Goal: Task Accomplishment & Management: Use online tool/utility

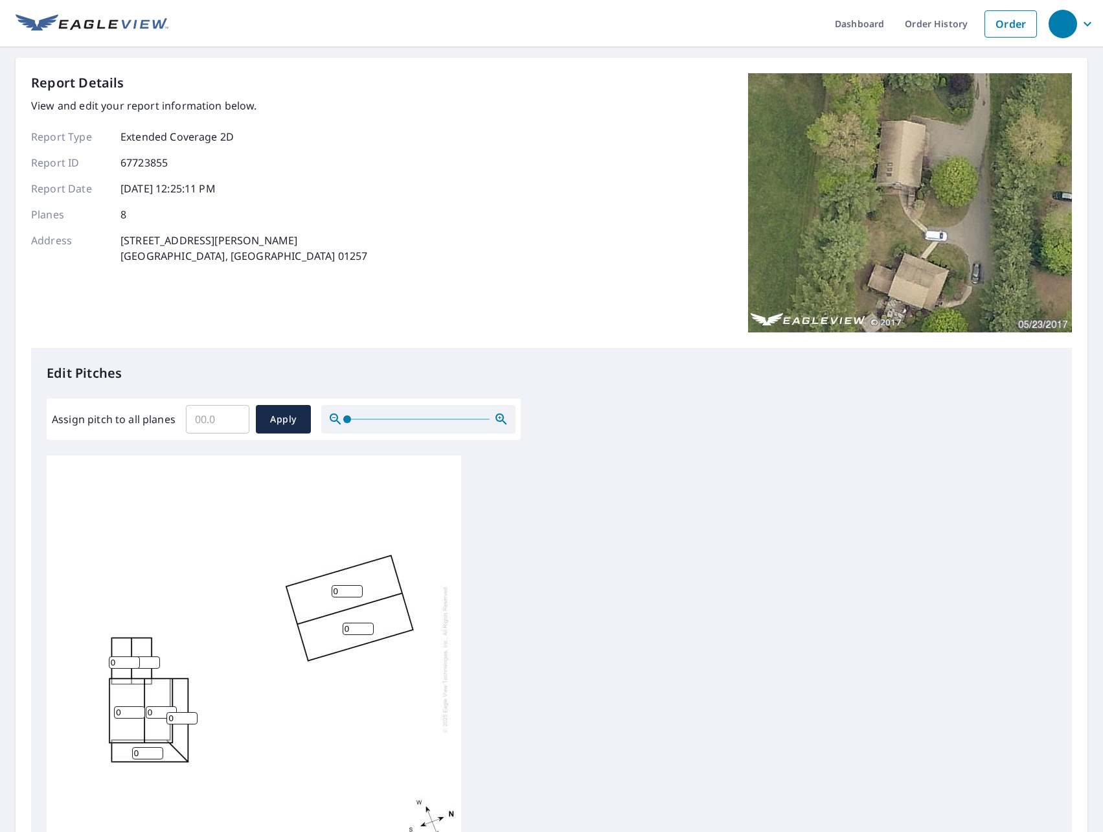
scroll to position [65, 0]
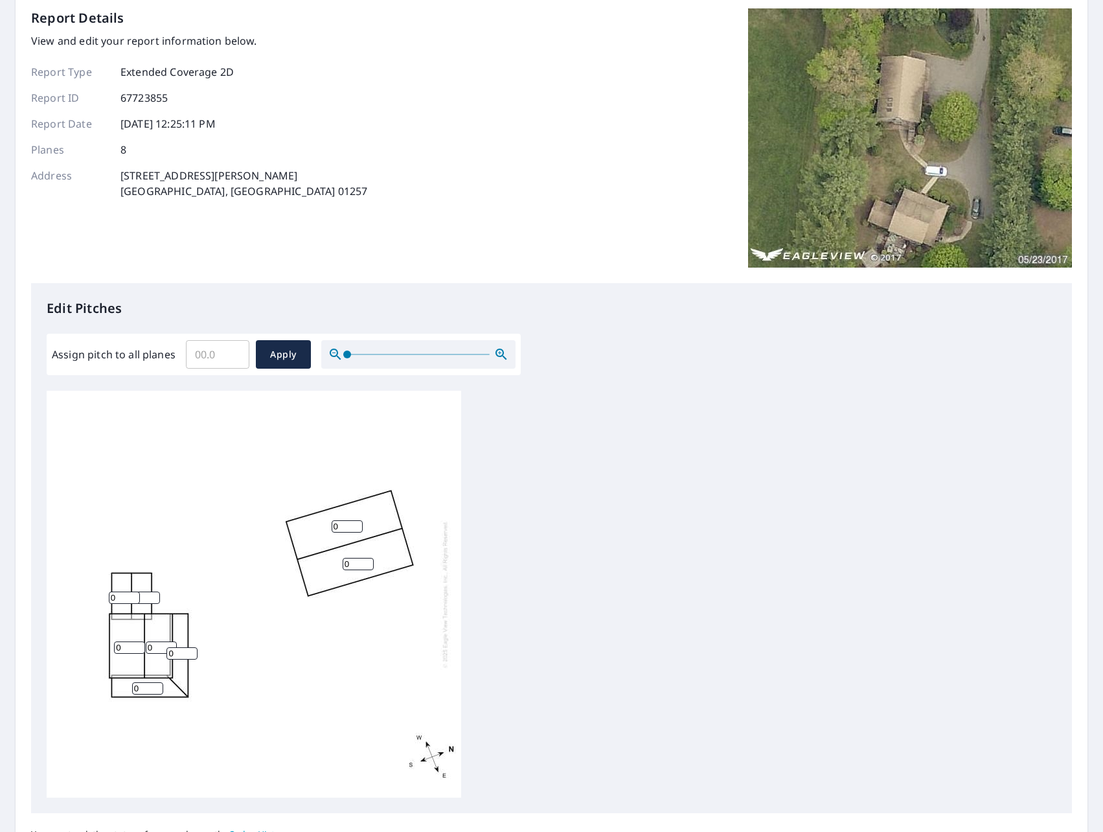
drag, startPoint x: 131, startPoint y: 648, endPoint x: 82, endPoint y: 642, distance: 48.9
click at [41, 639] on div "Edit Pitches Assign pitch to all planes ​ Apply 0 0 0 0 0 0 0 0" at bounding box center [551, 548] width 1041 height 530
type input "10"
drag, startPoint x: 157, startPoint y: 648, endPoint x: 58, endPoint y: 641, distance: 99.4
click at [60, 641] on div "0 0 10 0 0 0 0 0" at bounding box center [254, 594] width 415 height 407
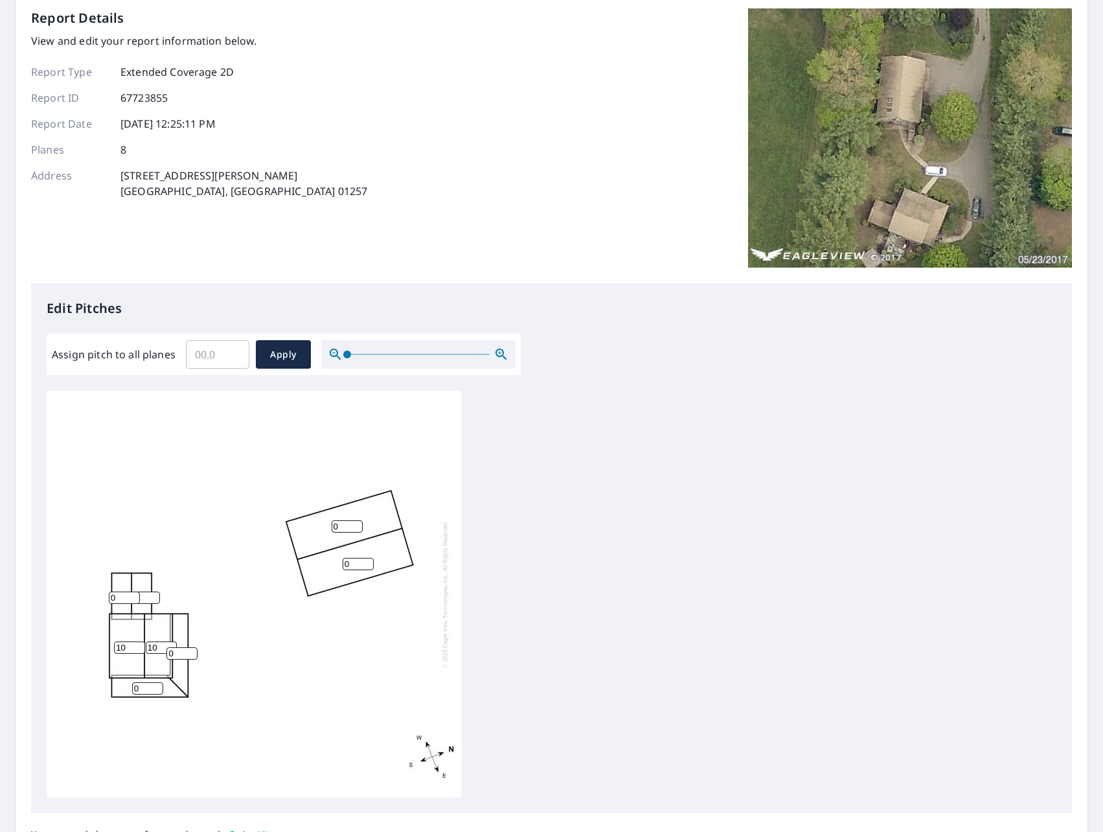
type input "10"
drag, startPoint x: 345, startPoint y: 526, endPoint x: 226, endPoint y: 521, distance: 119.3
click at [226, 521] on div "0 0 10 10 0 0 0 0" at bounding box center [254, 594] width 415 height 407
type input "8"
drag, startPoint x: 349, startPoint y: 564, endPoint x: 229, endPoint y: 562, distance: 120.5
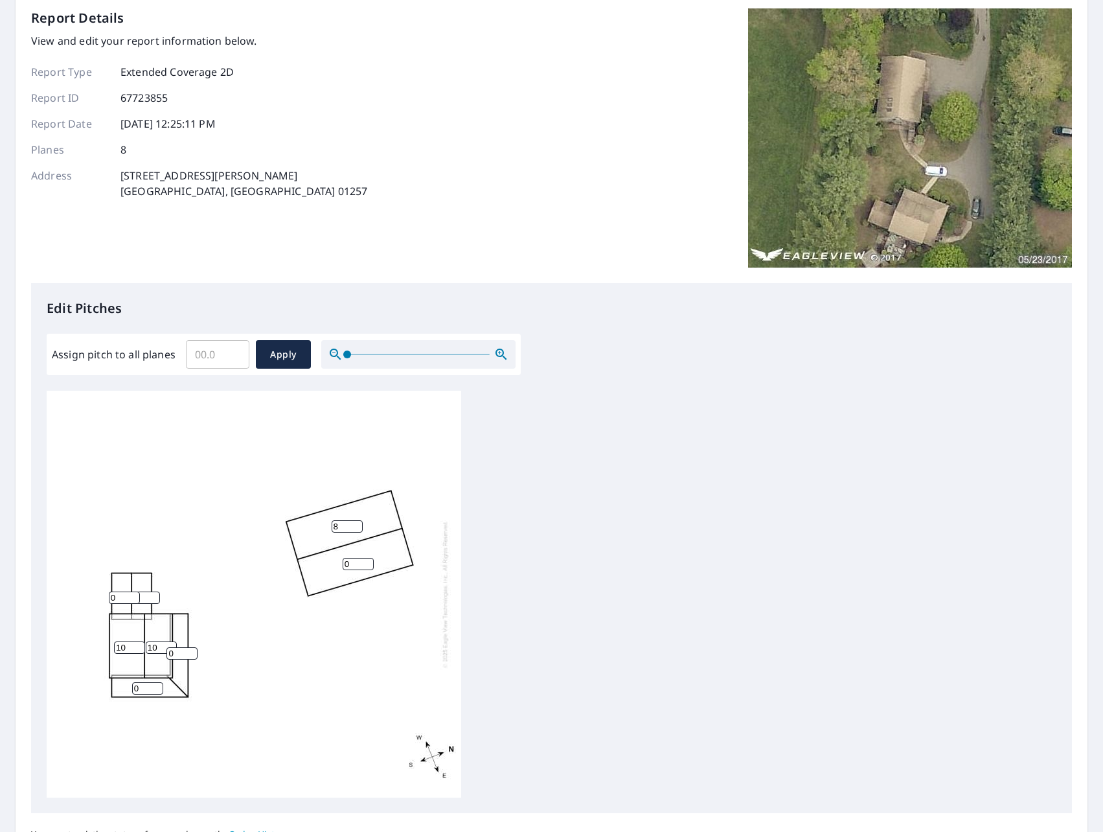
click at [229, 562] on div "8 0 10 10 0 0 0 0" at bounding box center [254, 594] width 415 height 407
type input "8"
drag, startPoint x: 120, startPoint y: 597, endPoint x: 25, endPoint y: 589, distance: 96.1
click at [26, 589] on div "Report Details View and edit your report information below. Report Type Extende…" at bounding box center [552, 455] width 1072 height 924
type input "4"
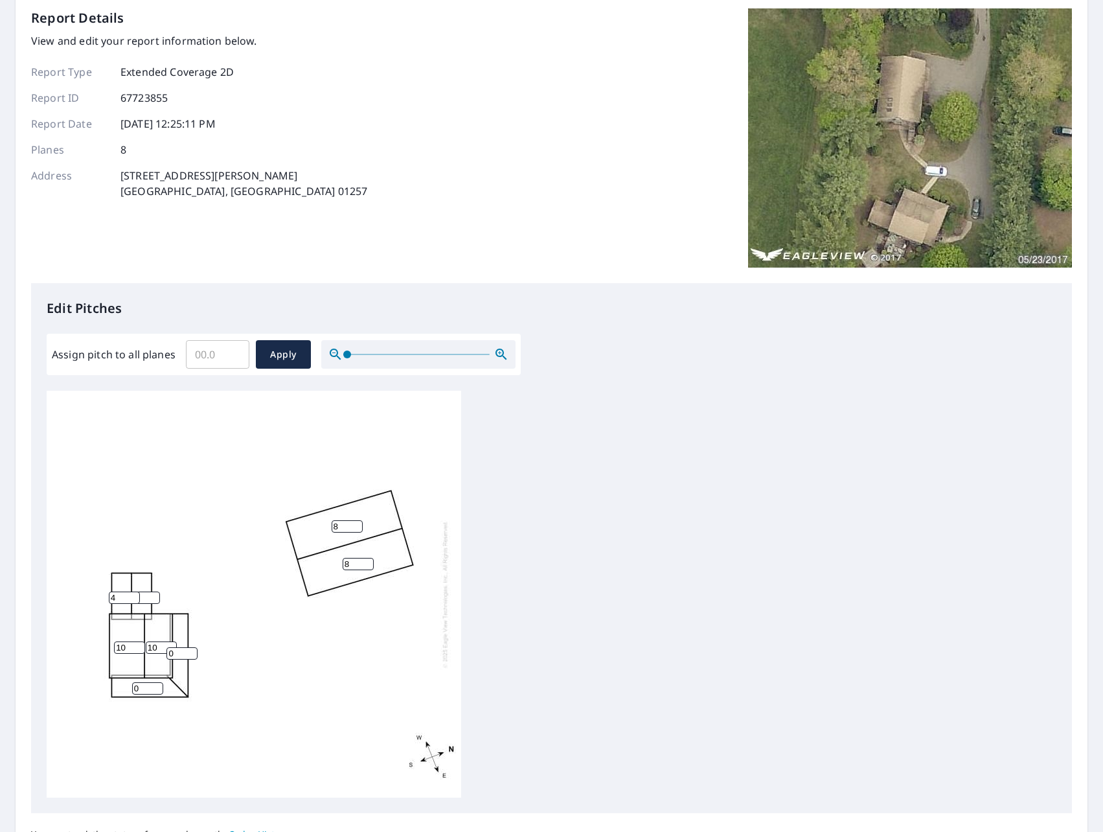
drag, startPoint x: 144, startPoint y: 595, endPoint x: -29, endPoint y: 594, distance: 173.0
click at [0, 594] on html "Dashboard Order History Order Report Details View and edit your report informat…" at bounding box center [551, 416] width 1103 height 832
type input "4"
click at [223, 671] on div "8 8 10 10 0 0 4 4" at bounding box center [254, 594] width 415 height 407
click at [191, 650] on input "1" at bounding box center [181, 653] width 31 height 12
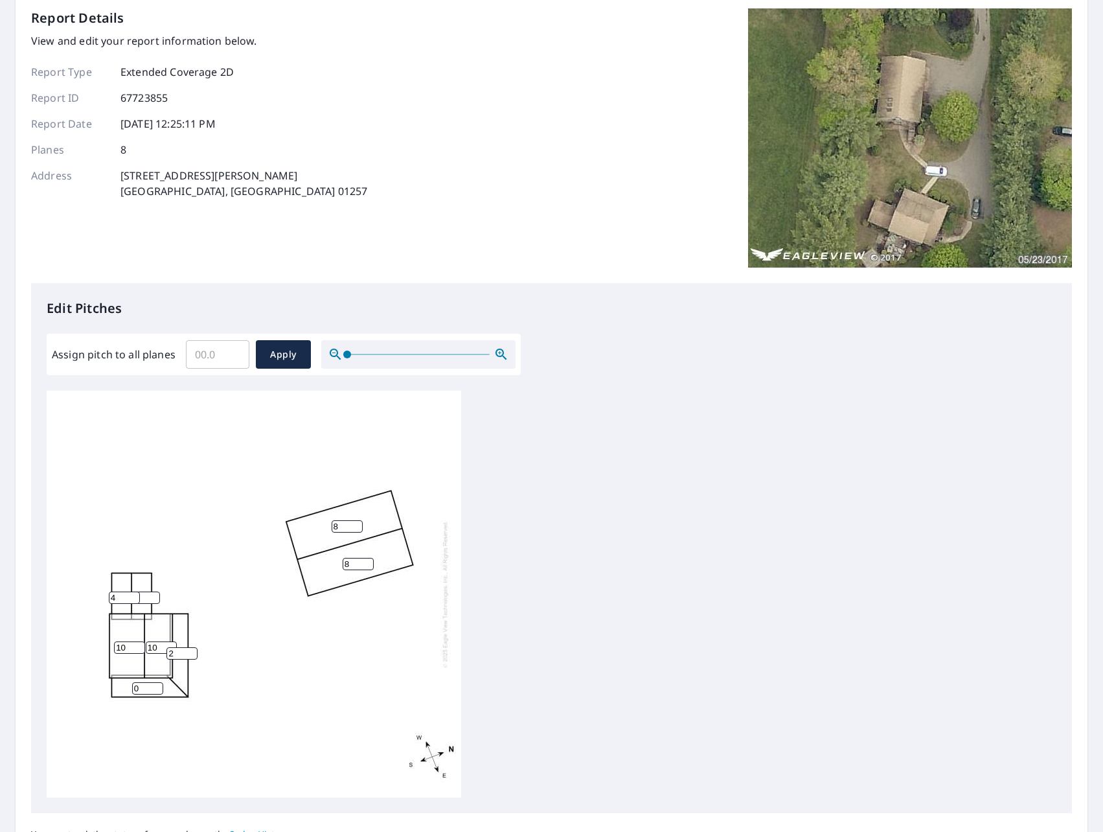
click at [191, 650] on input "2" at bounding box center [181, 653] width 31 height 12
click at [191, 650] on input "3" at bounding box center [181, 653] width 31 height 12
click at [191, 650] on input "4" at bounding box center [181, 653] width 31 height 12
click at [191, 650] on input "5" at bounding box center [181, 653] width 31 height 12
click at [191, 650] on input "6" at bounding box center [181, 653] width 31 height 12
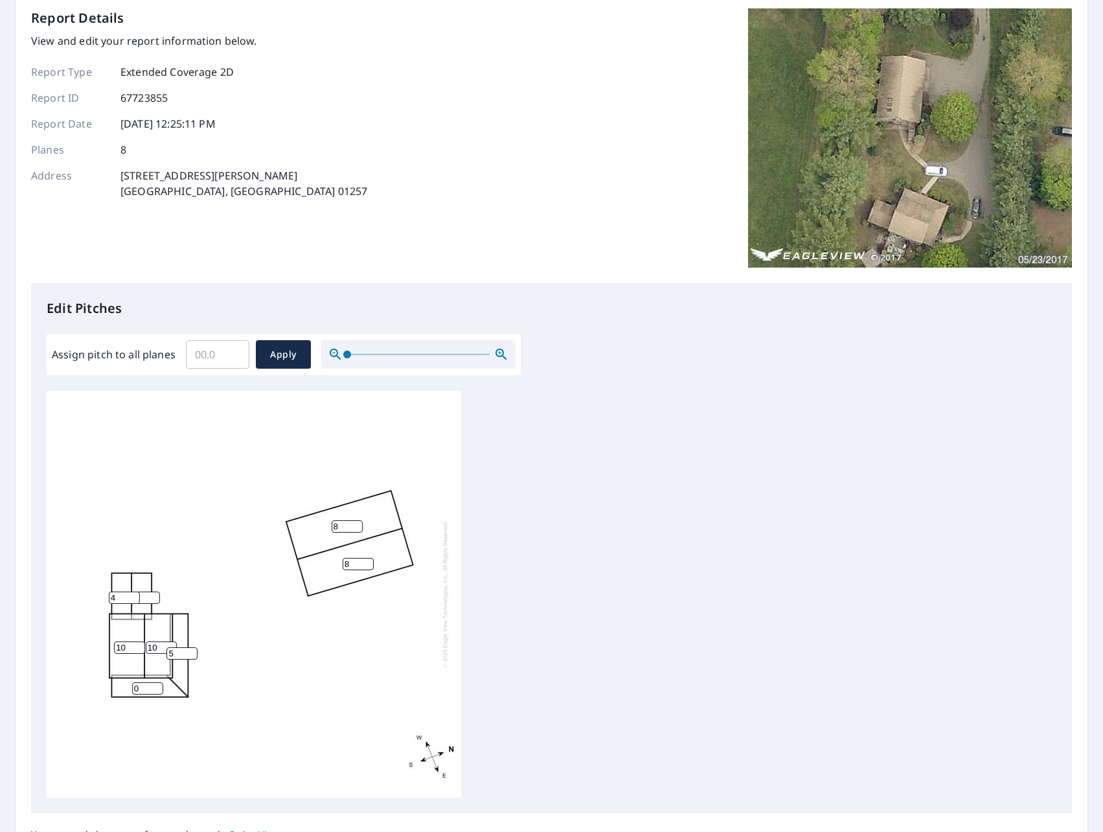
click at [192, 656] on input "5" at bounding box center [181, 653] width 31 height 12
click at [192, 656] on input "4" at bounding box center [181, 653] width 31 height 12
click at [192, 656] on input "3" at bounding box center [181, 653] width 31 height 12
click at [192, 656] on input "2" at bounding box center [181, 653] width 31 height 12
click at [192, 655] on input "1" at bounding box center [181, 653] width 31 height 12
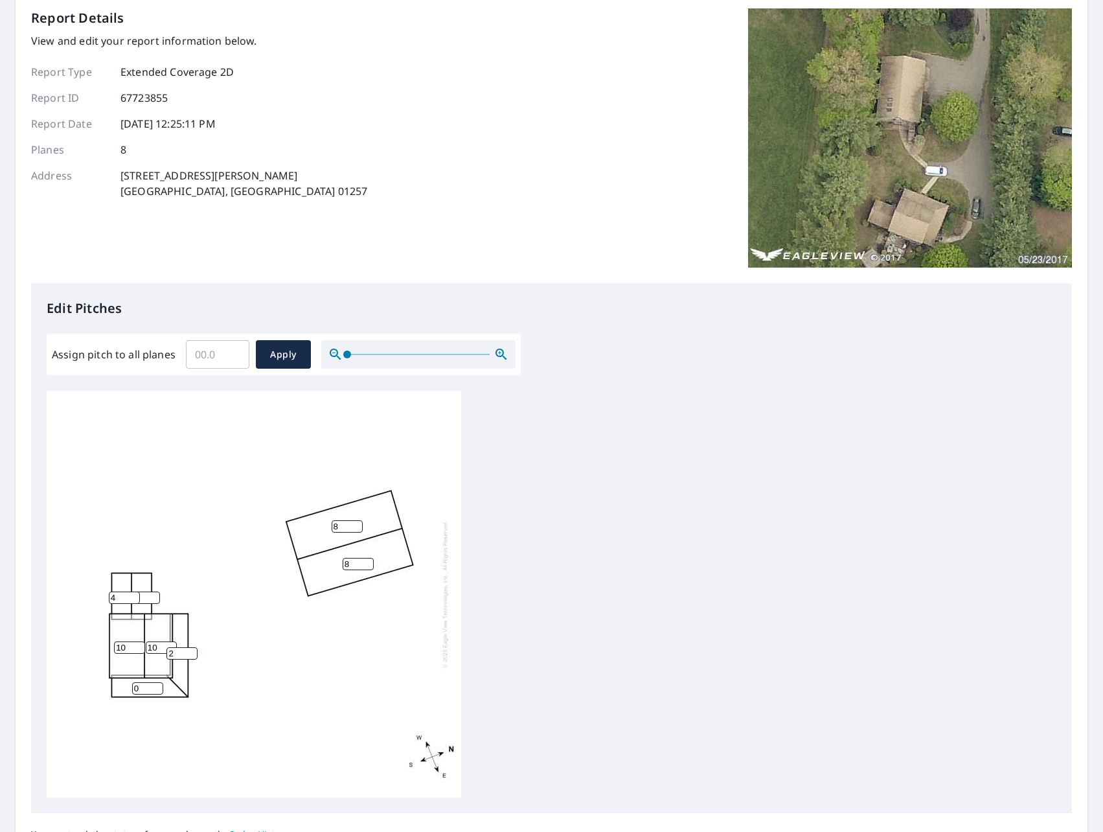
click at [192, 650] on input "2" at bounding box center [181, 653] width 31 height 12
type input "1"
click at [190, 656] on input "1" at bounding box center [181, 653] width 31 height 12
click at [159, 686] on input "1" at bounding box center [147, 688] width 31 height 12
type input "2"
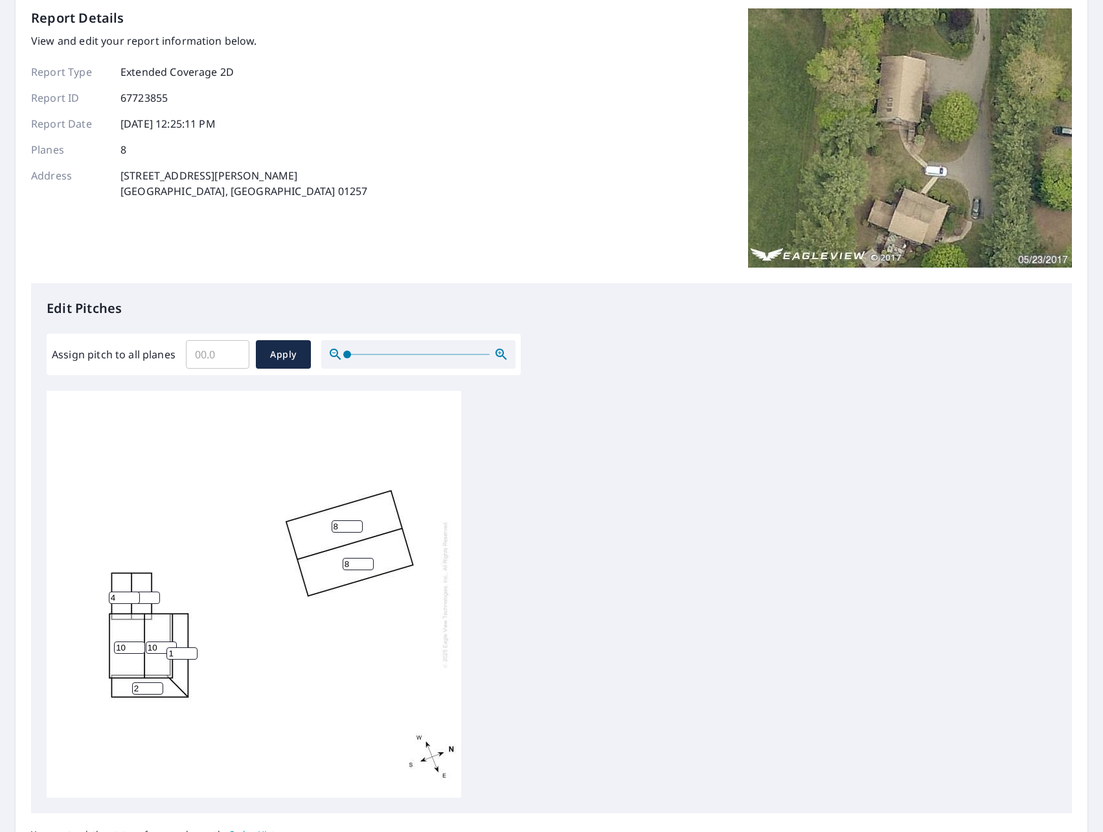
click at [158, 685] on input "2" at bounding box center [147, 688] width 31 height 12
type input "2"
click at [190, 651] on input "2" at bounding box center [181, 653] width 31 height 12
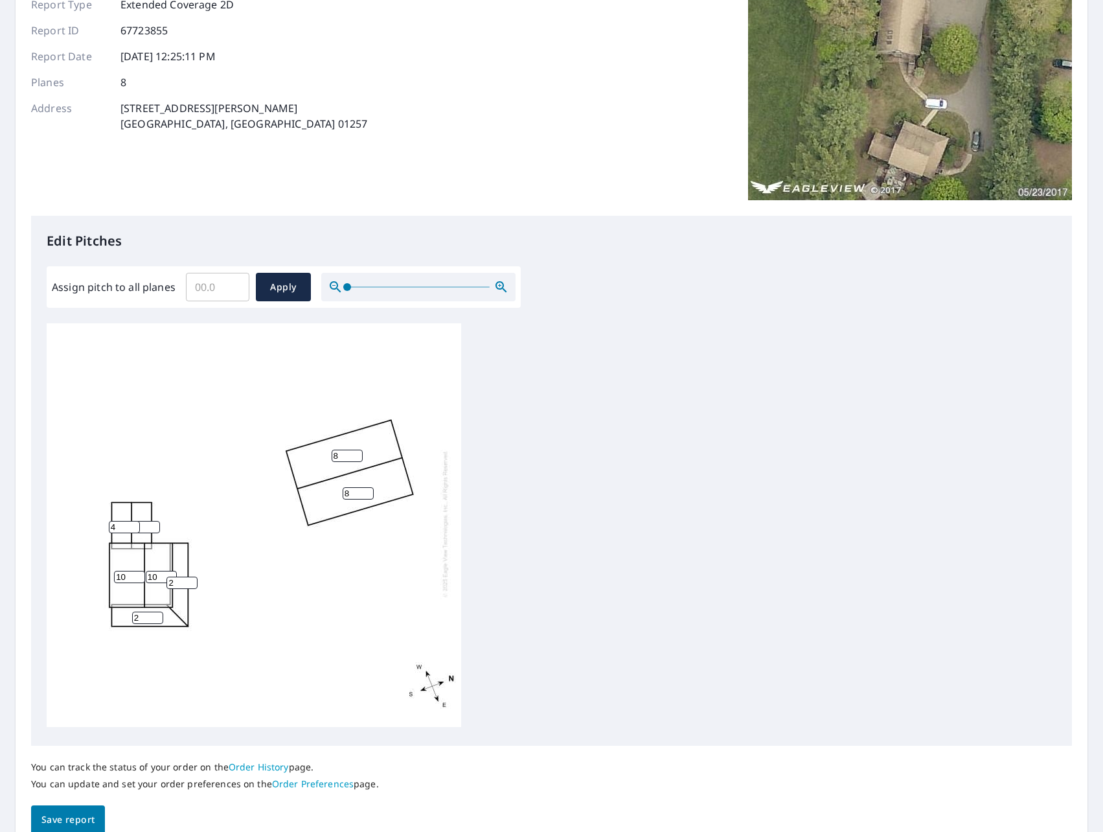
scroll to position [194, 0]
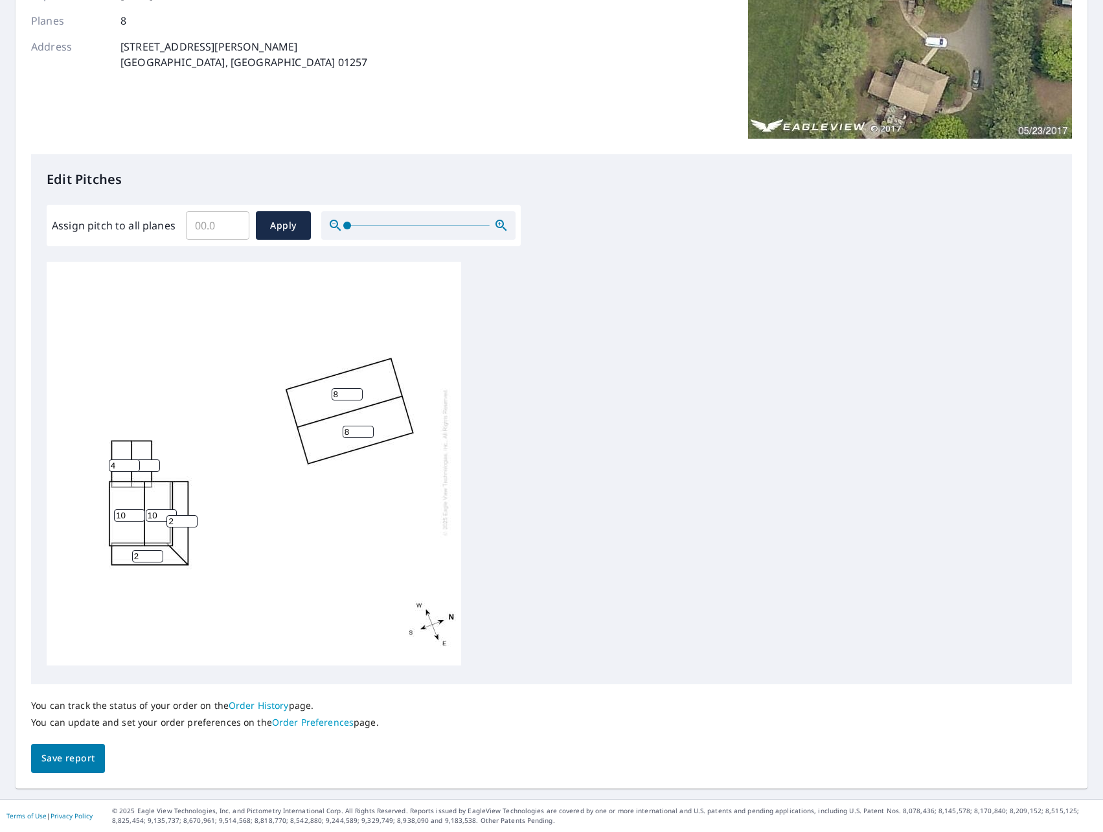
click at [69, 757] on span "Save report" at bounding box center [67, 758] width 53 height 16
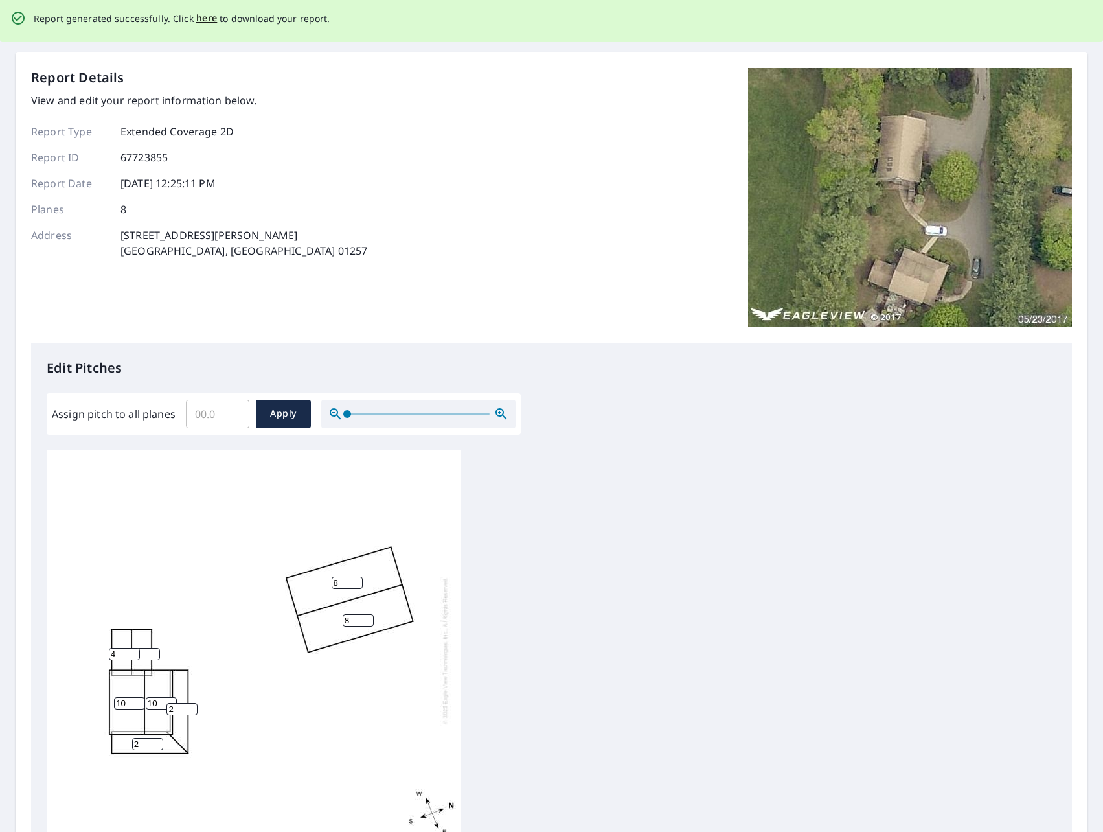
scroll to position [0, 0]
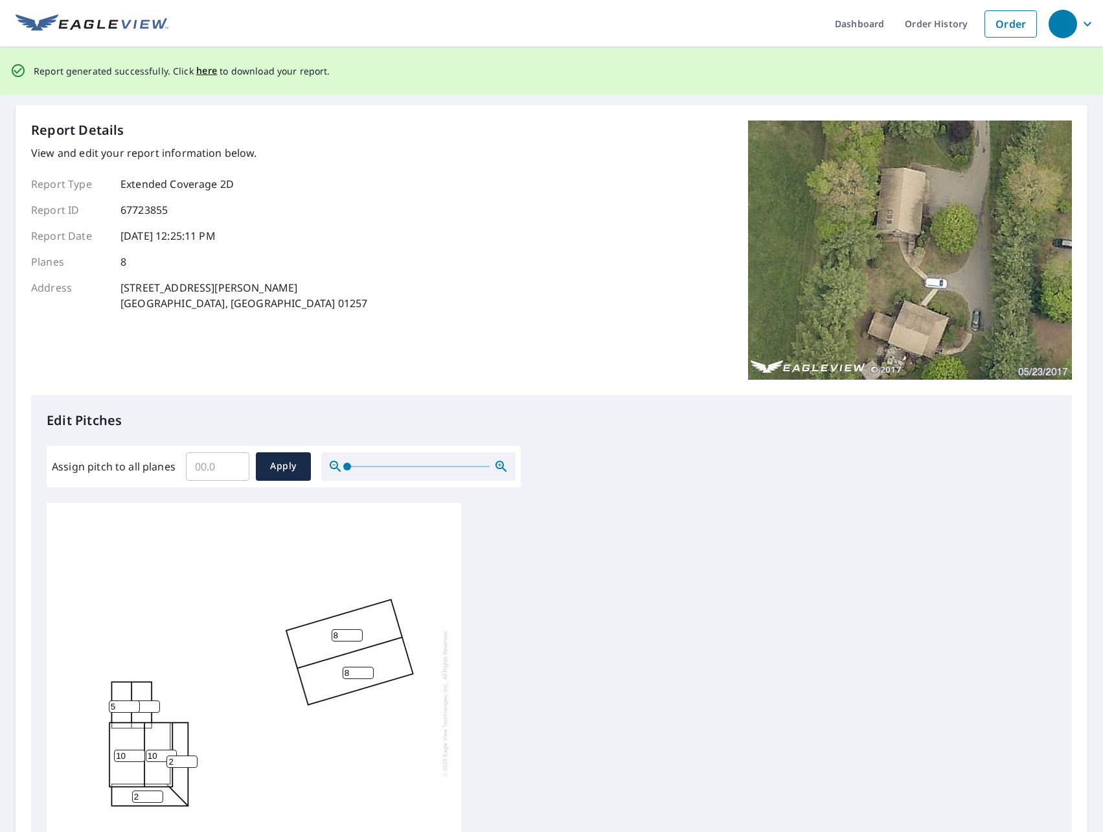
click at [134, 700] on input "5" at bounding box center [124, 706] width 31 height 12
type input "6"
click at [134, 700] on input "6" at bounding box center [124, 706] width 31 height 12
click at [154, 700] on input "5" at bounding box center [144, 706] width 31 height 12
type input "6"
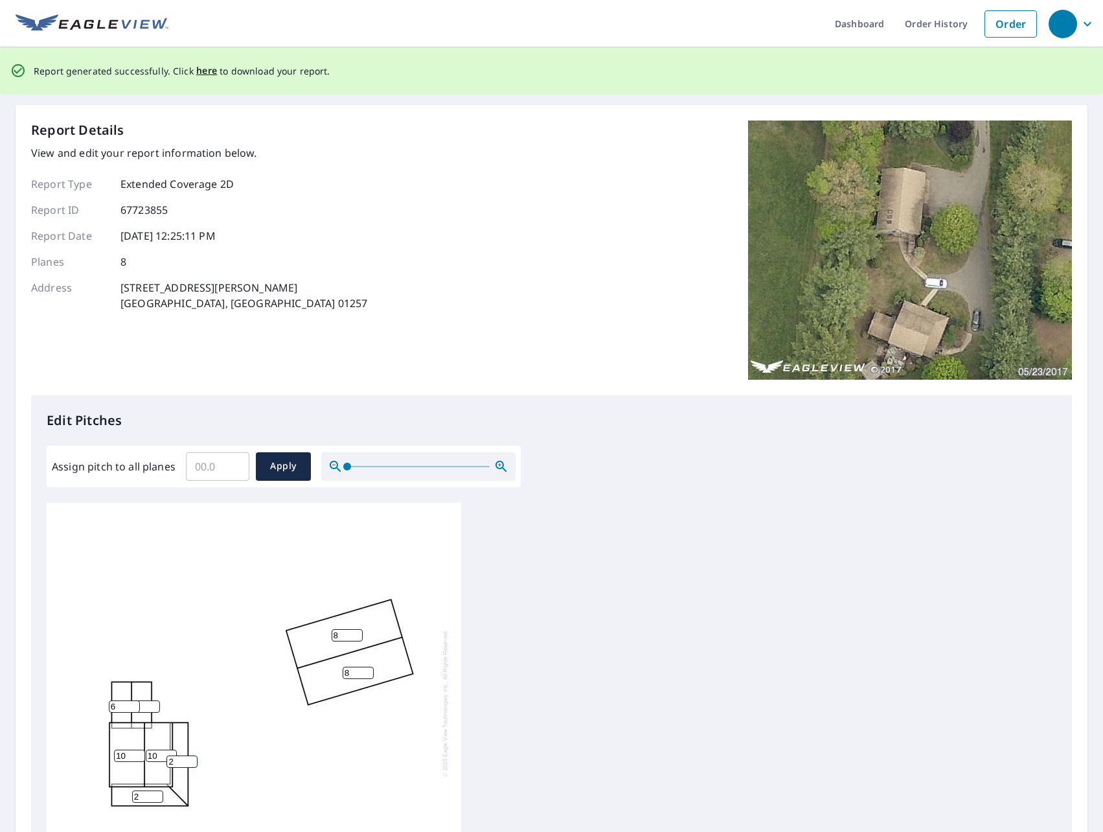
click at [154, 700] on input "6" at bounding box center [144, 706] width 31 height 12
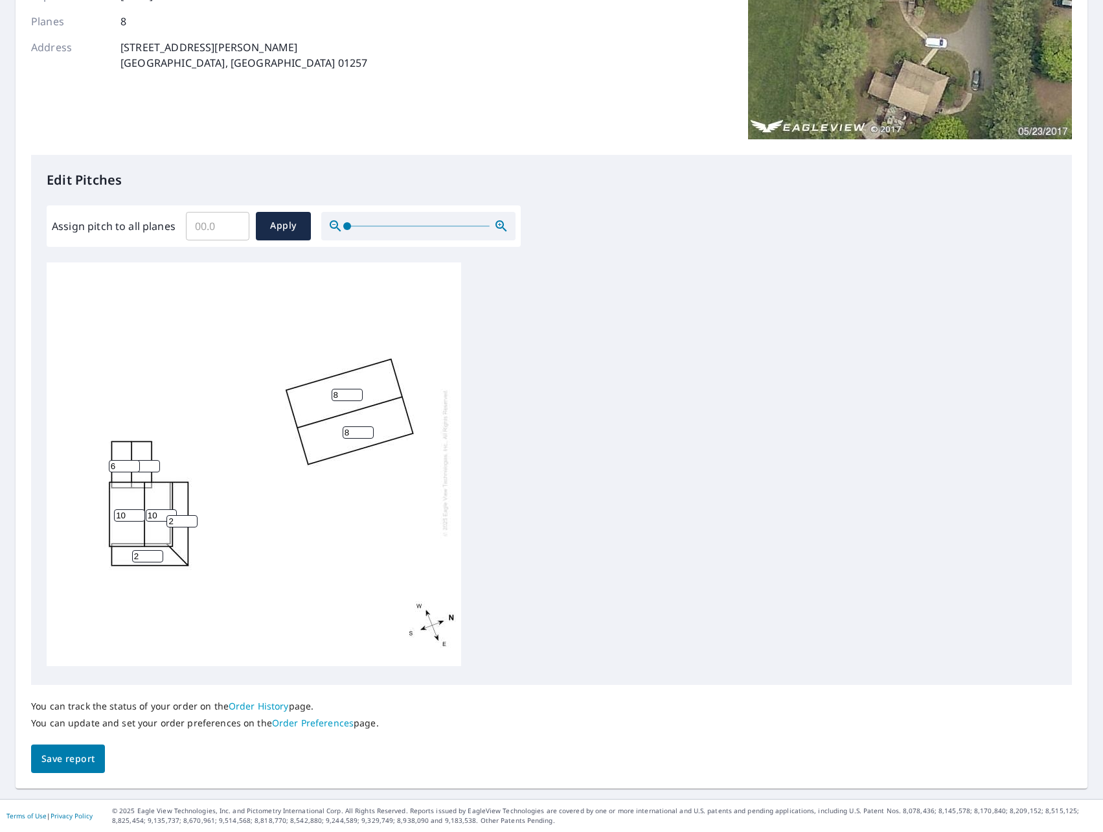
drag, startPoint x: 67, startPoint y: 753, endPoint x: 140, endPoint y: 736, distance: 75.1
click at [69, 753] on span "Save report" at bounding box center [67, 759] width 53 height 16
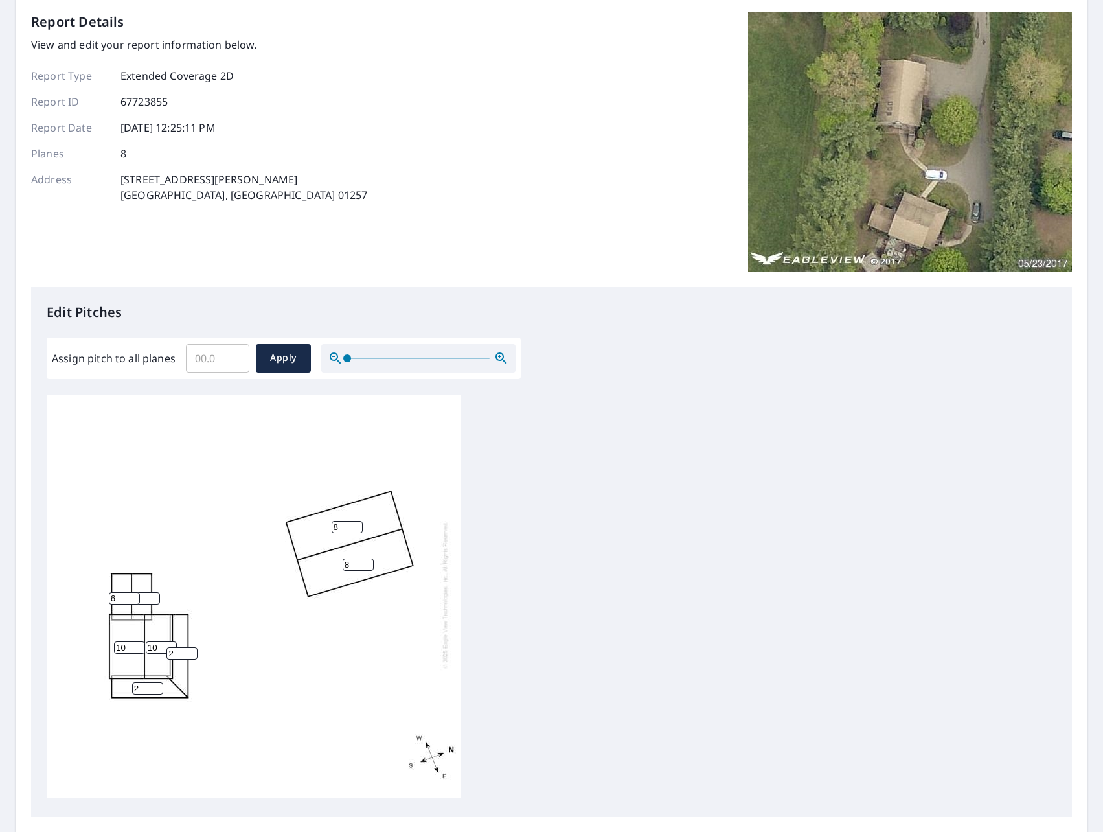
scroll to position [240, 0]
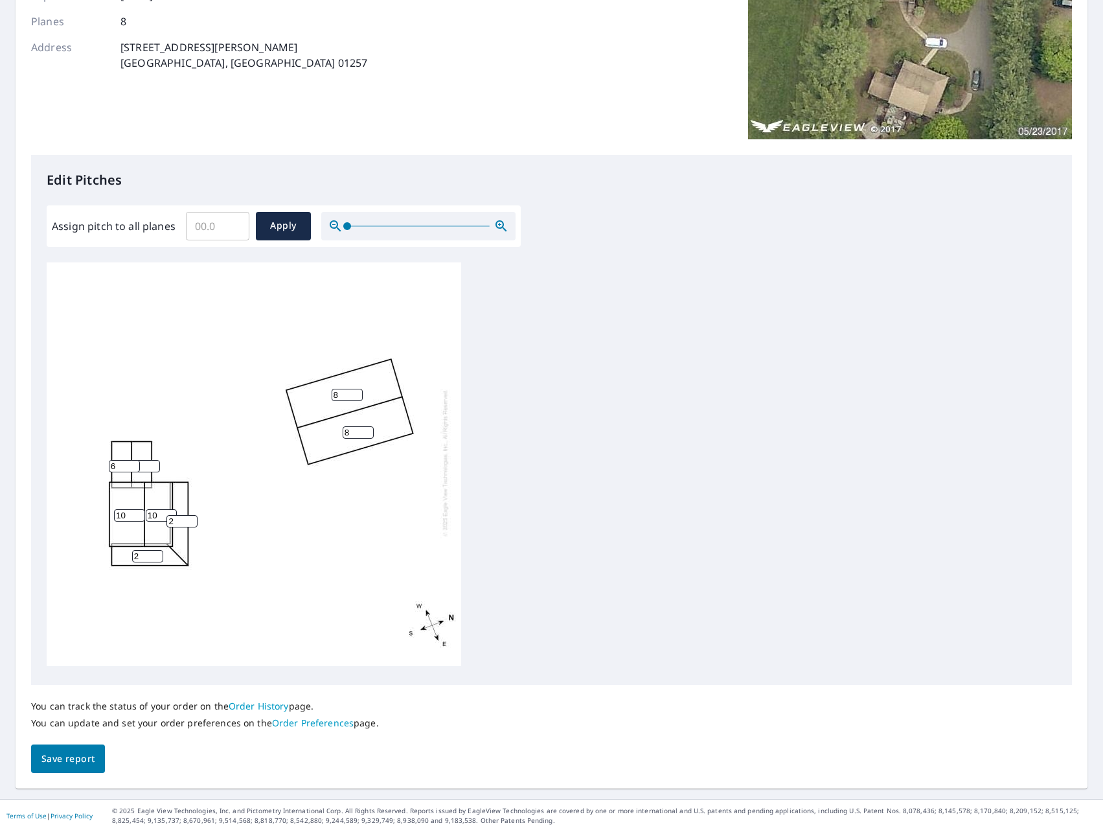
drag, startPoint x: 62, startPoint y: 541, endPoint x: -5, endPoint y: 536, distance: 66.9
click at [0, 536] on html "Dashboard Order History Order Report generated successfully. Click here to down…" at bounding box center [551, 416] width 1103 height 832
type input "3"
drag, startPoint x: 176, startPoint y: 510, endPoint x: 45, endPoint y: 516, distance: 130.3
click at [48, 516] on div "8 8 10 10 3 2 6 6" at bounding box center [254, 462] width 415 height 407
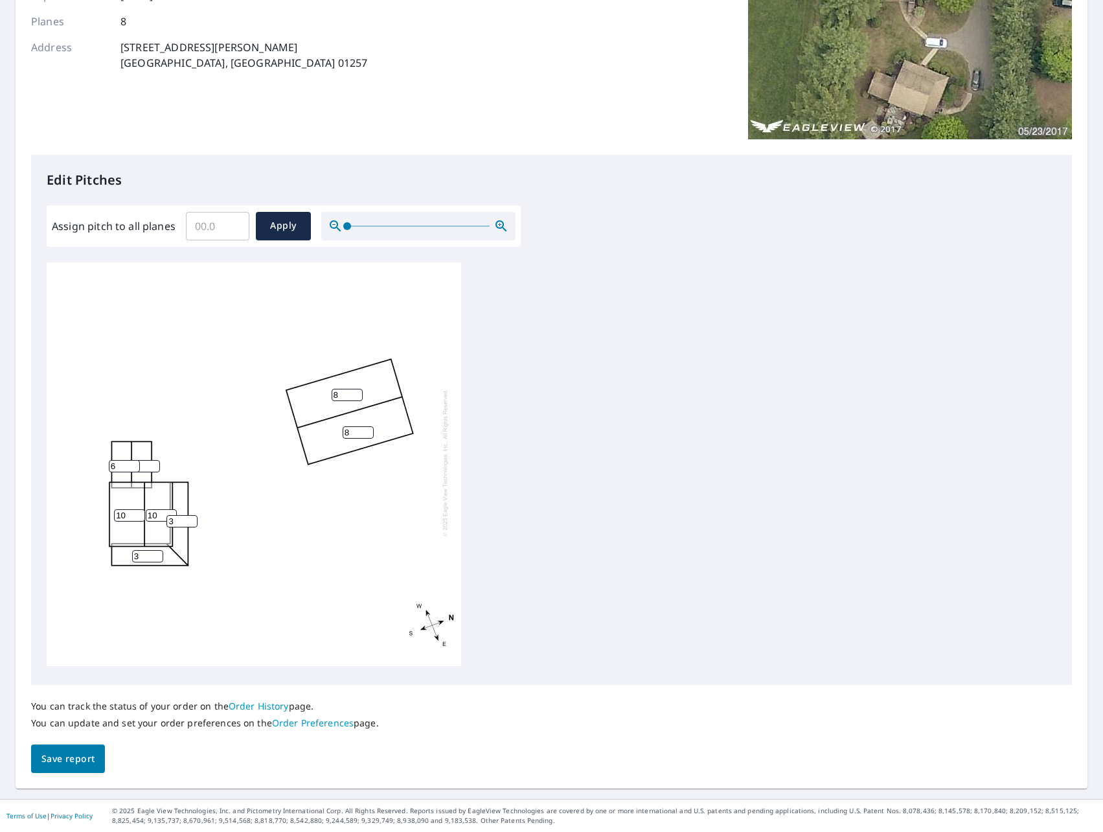
type input "3"
click at [81, 759] on span "Save report" at bounding box center [67, 759] width 53 height 16
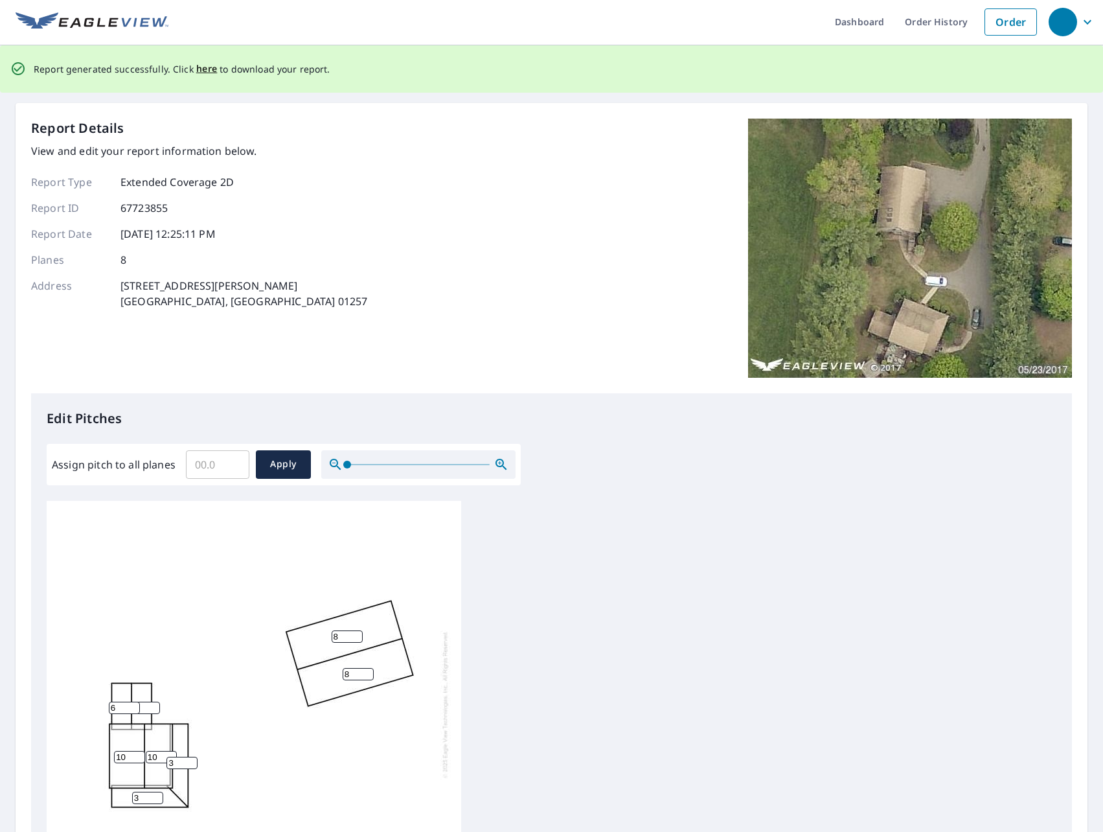
scroll to position [0, 0]
